Goal: Complete application form

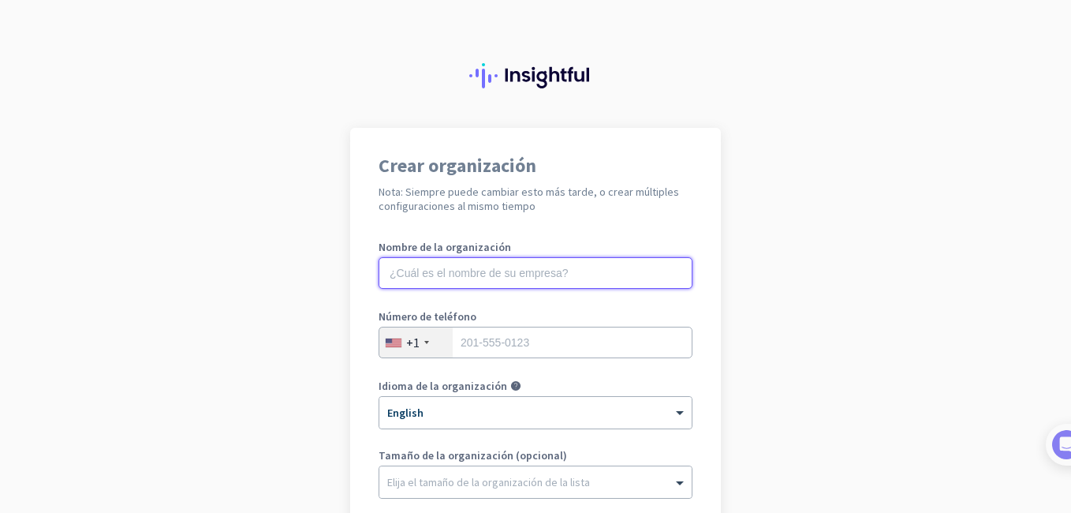
click at [517, 283] on input "text" at bounding box center [536, 273] width 314 height 32
click at [549, 266] on input "text" at bounding box center [536, 273] width 314 height 32
type input "PLG Damage Attorneys"
click at [491, 332] on input "tel" at bounding box center [536, 343] width 314 height 32
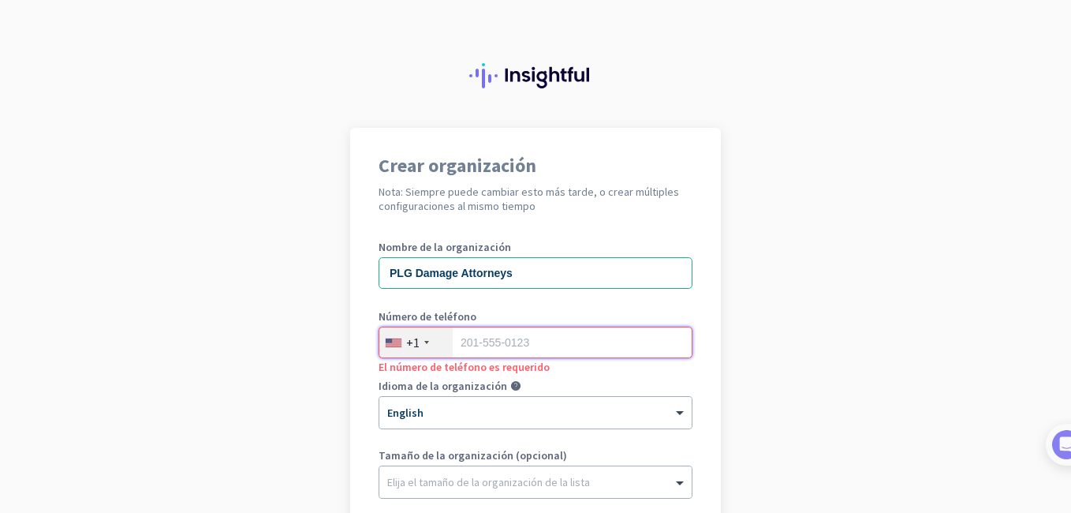
click at [507, 337] on input "tel" at bounding box center [536, 343] width 314 height 32
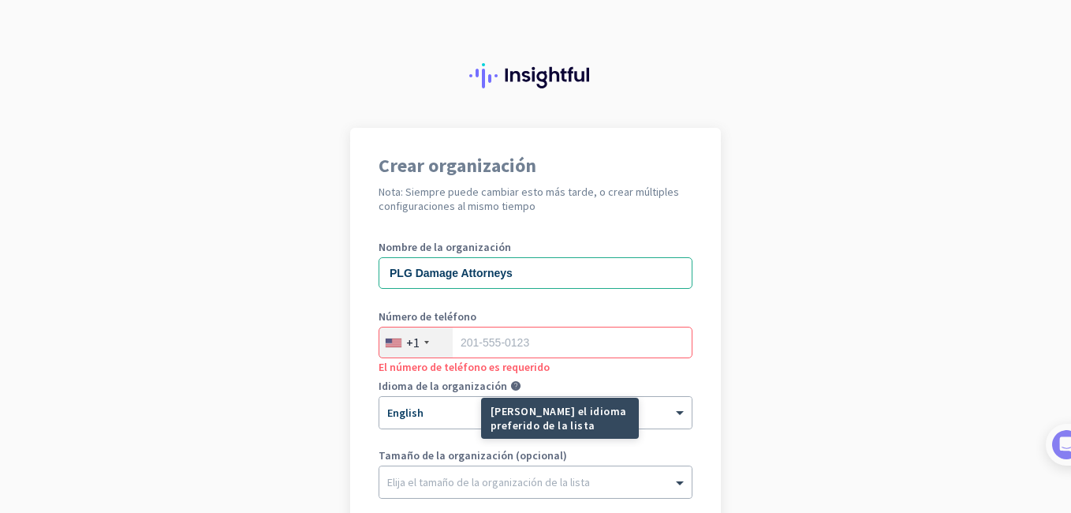
click at [518, 437] on div "[PERSON_NAME] el idioma preferido de la lista" at bounding box center [560, 417] width 158 height 41
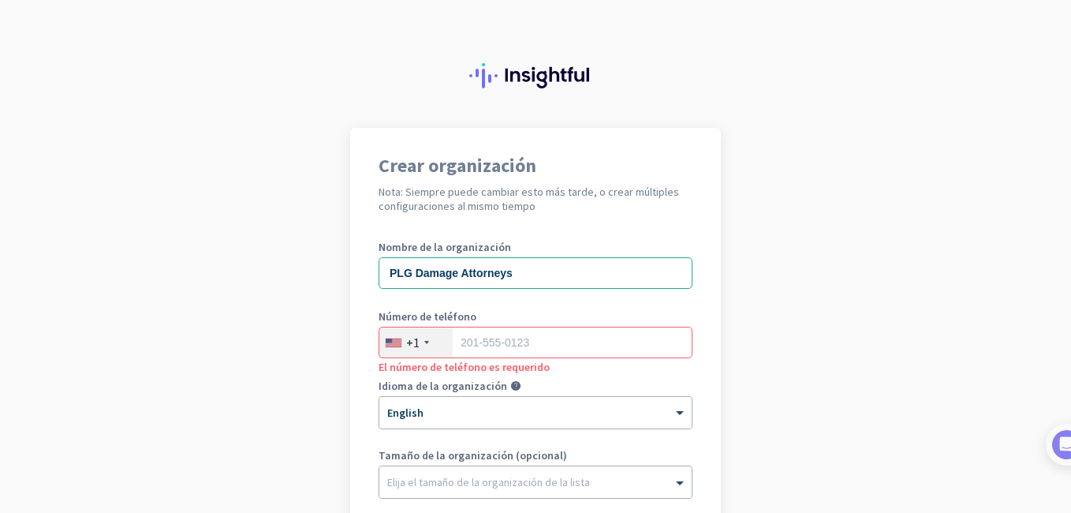
click at [355, 385] on div "Crear organización Nota: Siempre puede cambiar esto más tarde, o crear múltiple…" at bounding box center [535, 406] width 371 height 557
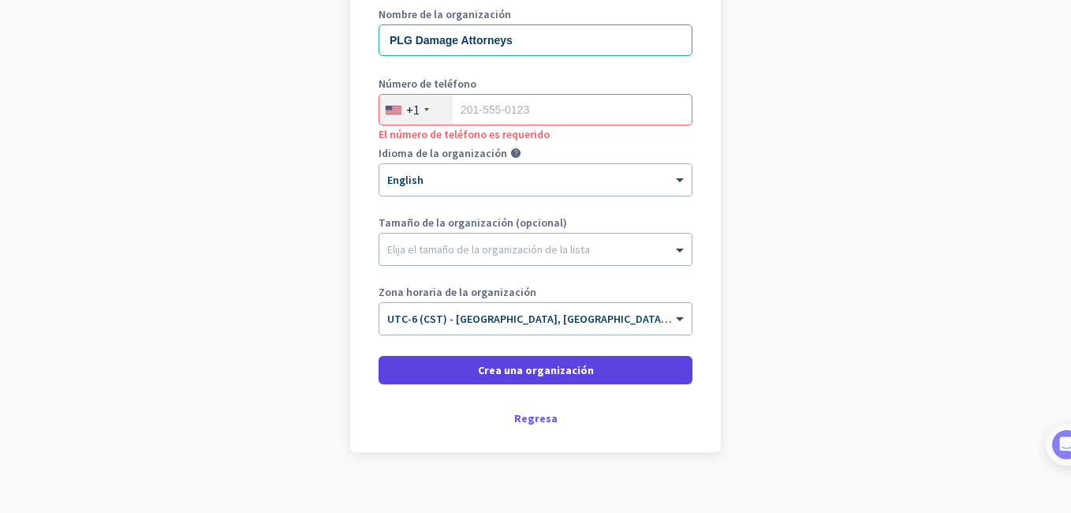
scroll to position [251, 0]
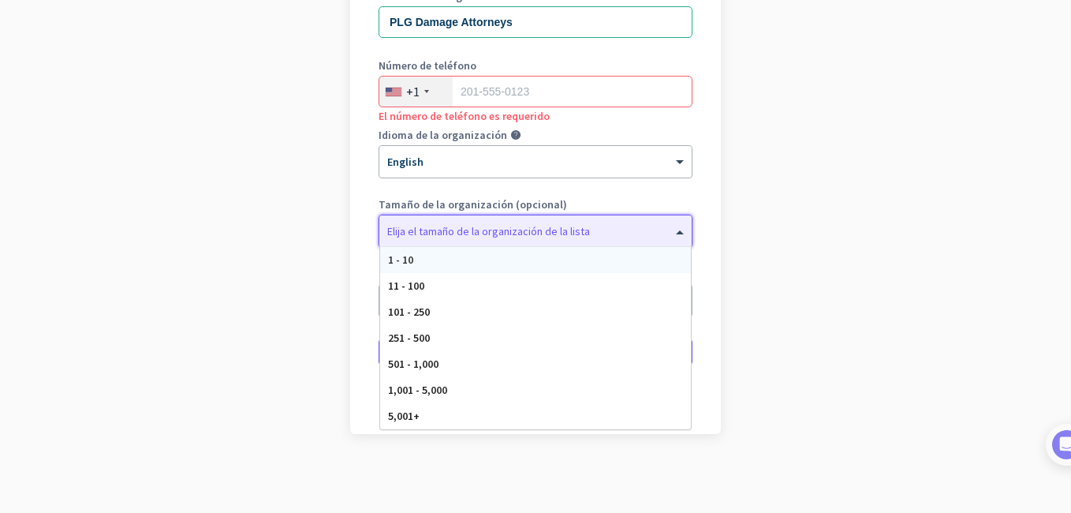
click at [469, 225] on div at bounding box center [535, 227] width 312 height 16
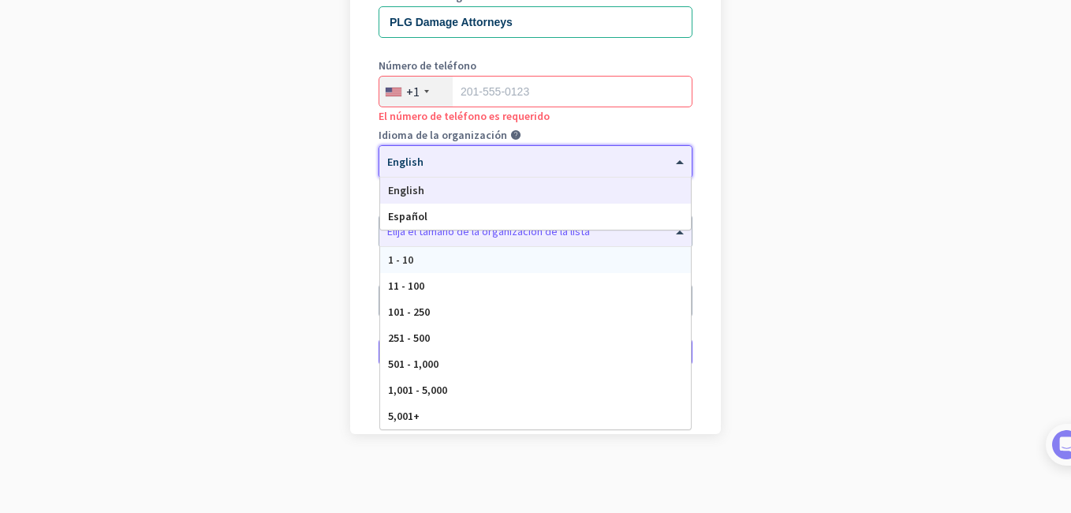
click at [442, 154] on div at bounding box center [535, 156] width 312 height 13
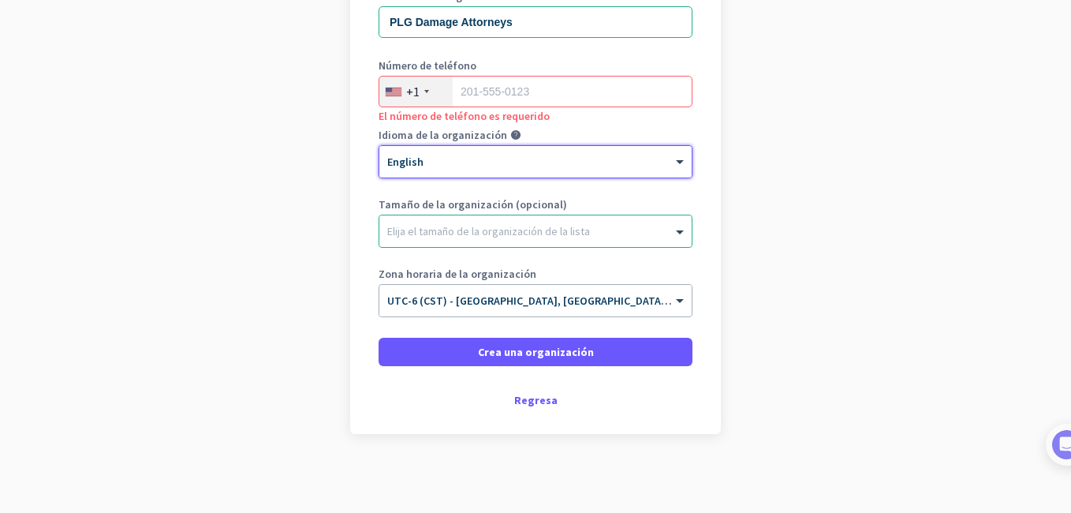
click at [441, 154] on div at bounding box center [535, 156] width 312 height 13
click at [451, 223] on div at bounding box center [535, 227] width 312 height 16
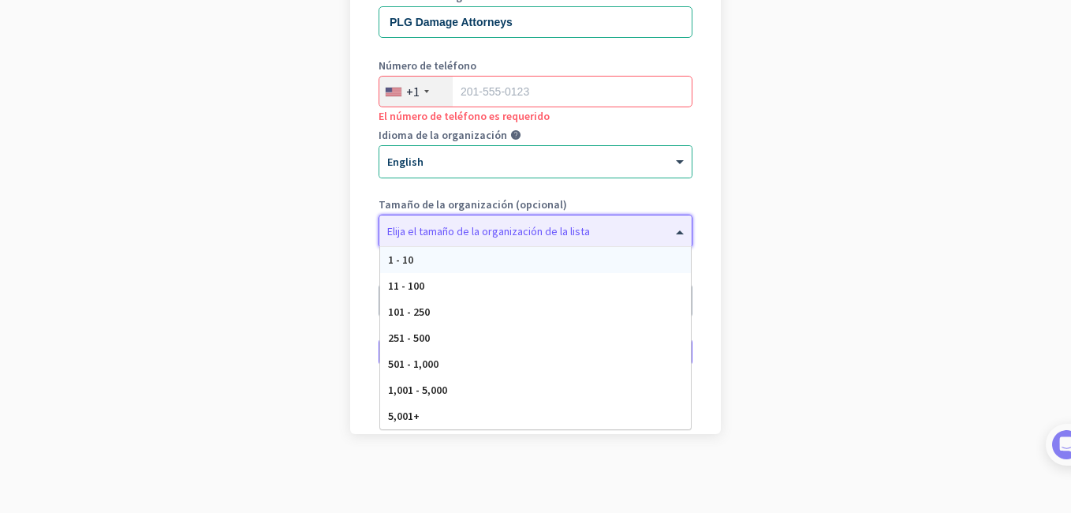
click at [882, 188] on app-onboarding-organization "Crear organización Nota: Siempre puede cambiar esto más tarde, o crear múltiple…" at bounding box center [535, 195] width 1071 height 636
click at [494, 238] on div "Elija el tamaño de la organización de la lista" at bounding box center [535, 231] width 312 height 32
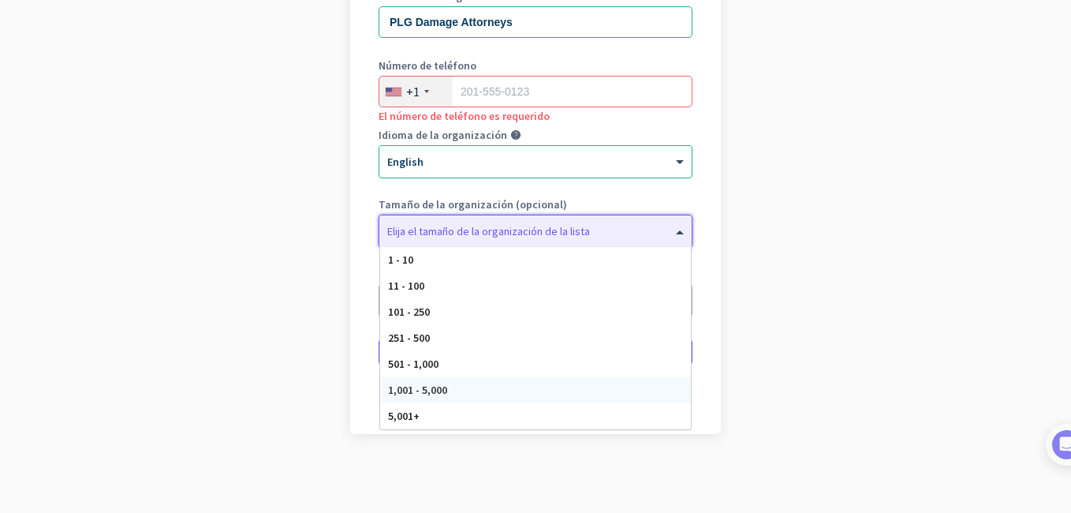
click at [459, 399] on div "1,001 - 5,000" at bounding box center [535, 390] width 311 height 26
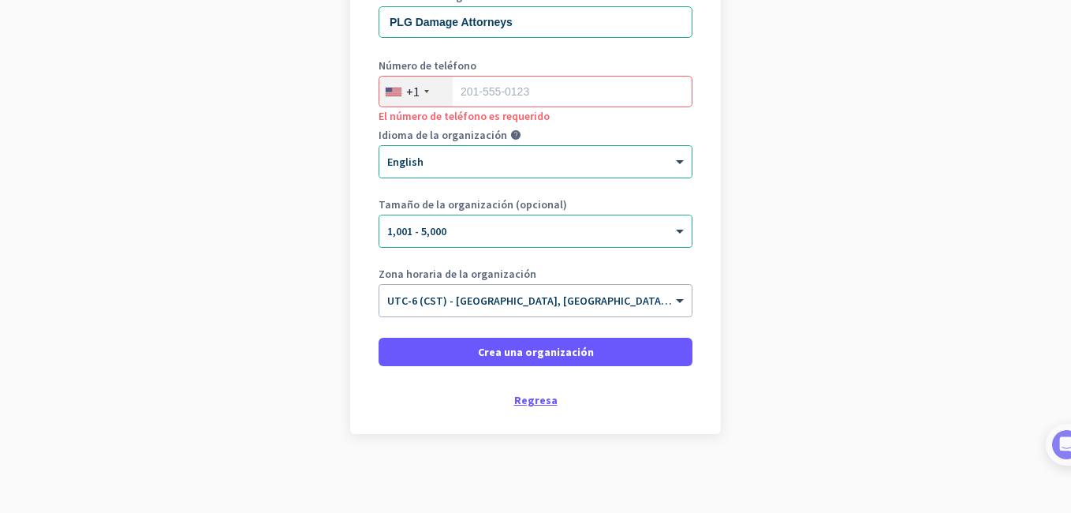
click at [552, 401] on div "Regresa" at bounding box center [536, 399] width 314 height 11
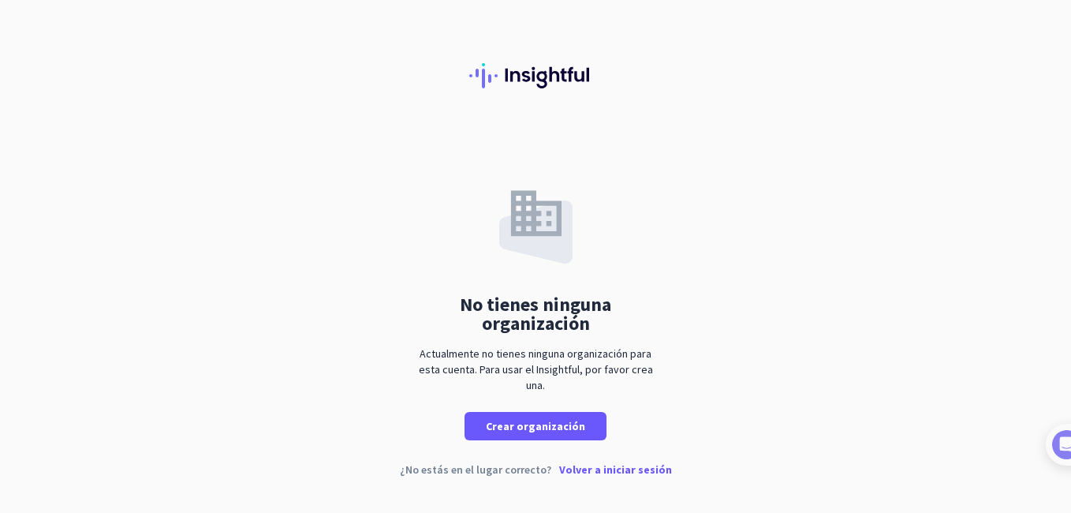
click at [537, 237] on img at bounding box center [535, 223] width 73 height 80
click at [621, 464] on p "Volver a iniciar sesión" at bounding box center [615, 469] width 113 height 11
